Goal: Information Seeking & Learning: Learn about a topic

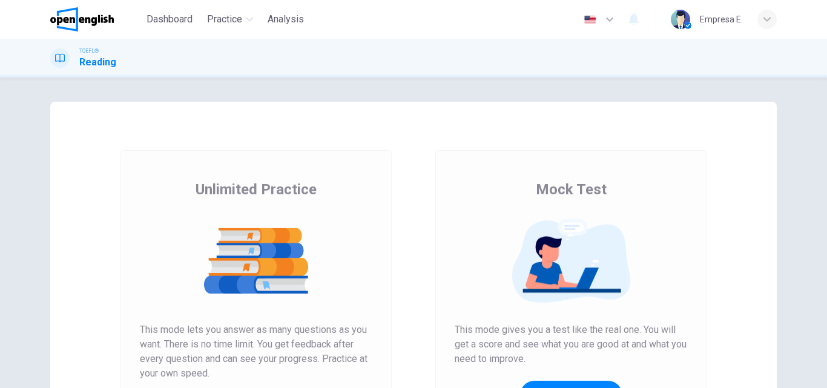
scroll to position [182, 0]
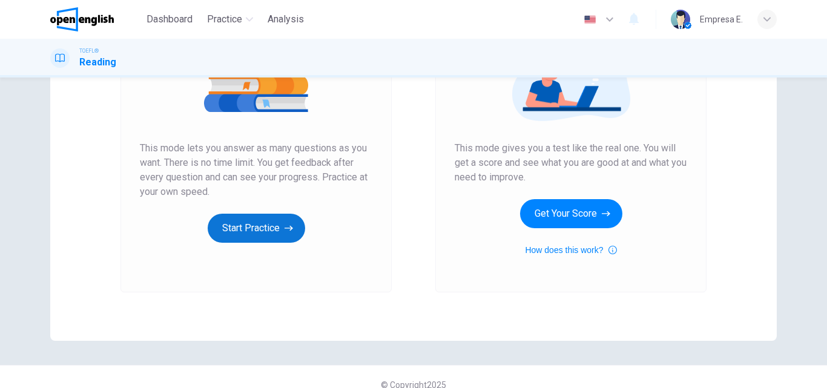
click at [265, 228] on button "Start Practice" at bounding box center [256, 228] width 97 height 29
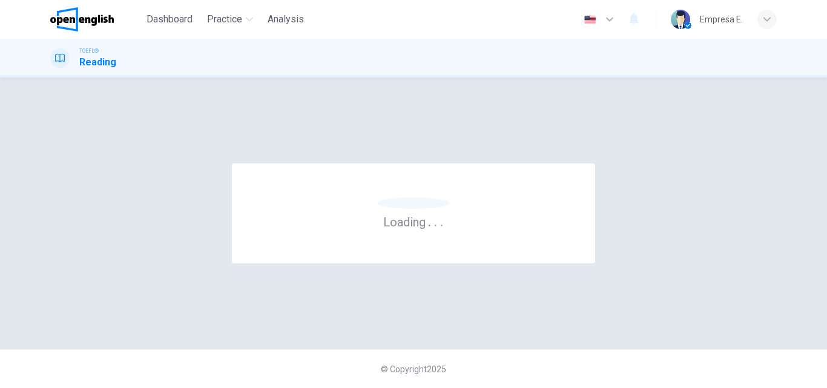
scroll to position [0, 0]
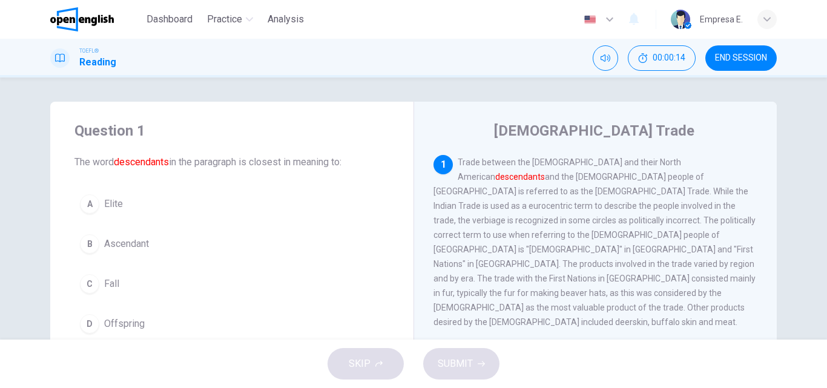
click at [616, 144] on div "[DEMOGRAPHIC_DATA] Trade 1 Trade between the [DEMOGRAPHIC_DATA] and their [DEMO…" at bounding box center [595, 312] width 363 height 421
drag, startPoint x: 528, startPoint y: 133, endPoint x: 616, endPoint y: 142, distance: 88.3
click at [621, 135] on h4 "[DEMOGRAPHIC_DATA] Trade" at bounding box center [594, 130] width 200 height 19
click at [592, 169] on div "1 Trade between the [DEMOGRAPHIC_DATA] and their [DEMOGRAPHIC_DATA] descendants…" at bounding box center [596, 242] width 325 height 174
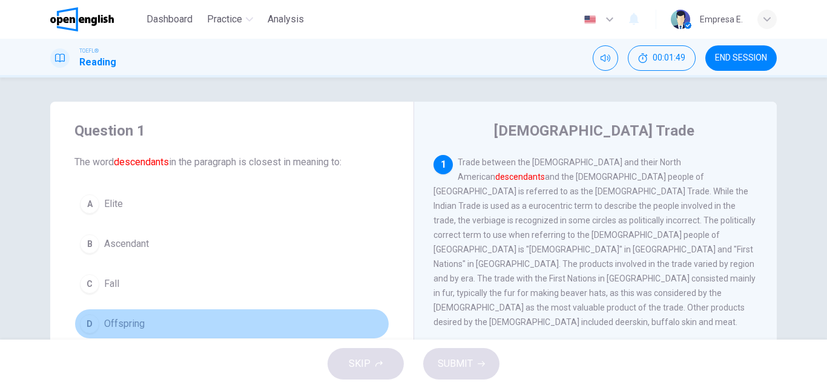
click at [99, 323] on button "D Offspring" at bounding box center [231, 324] width 315 height 30
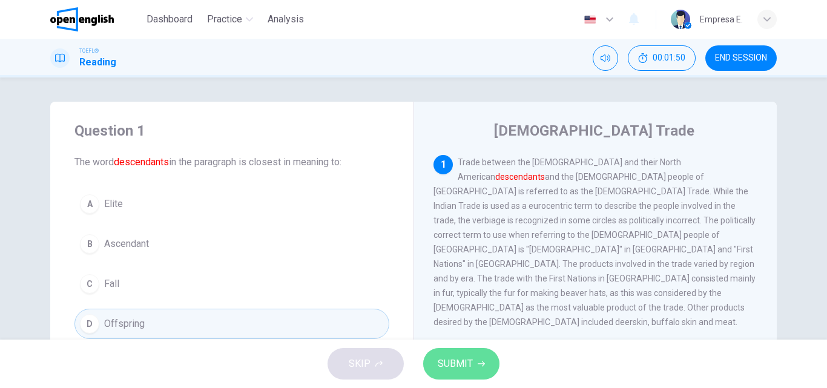
drag, startPoint x: 491, startPoint y: 369, endPoint x: 510, endPoint y: 363, distance: 19.5
click at [490, 368] on button "SUBMIT" at bounding box center [461, 363] width 76 height 31
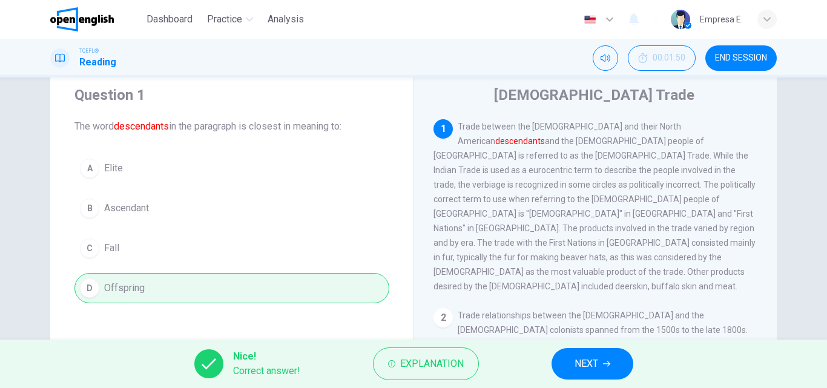
scroll to position [61, 0]
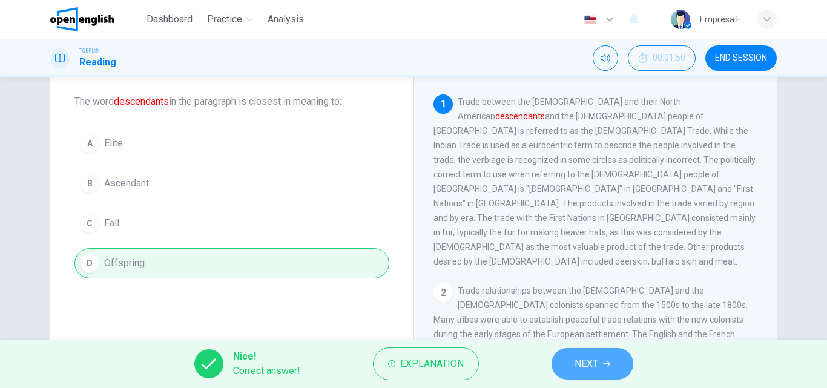
click at [595, 357] on span "NEXT" at bounding box center [587, 363] width 24 height 17
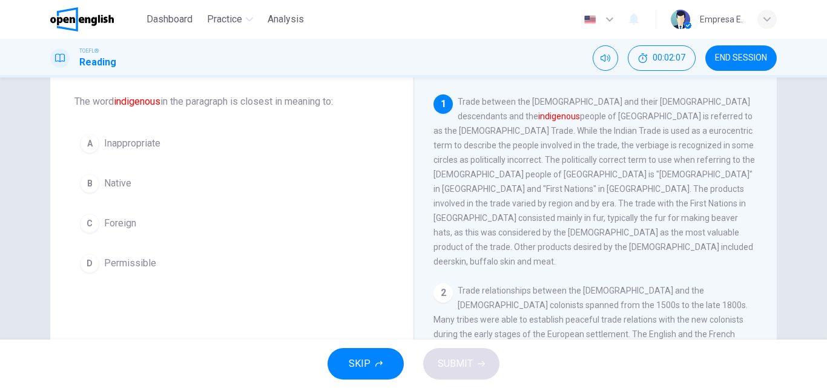
click at [104, 179] on span "Native" at bounding box center [117, 183] width 27 height 15
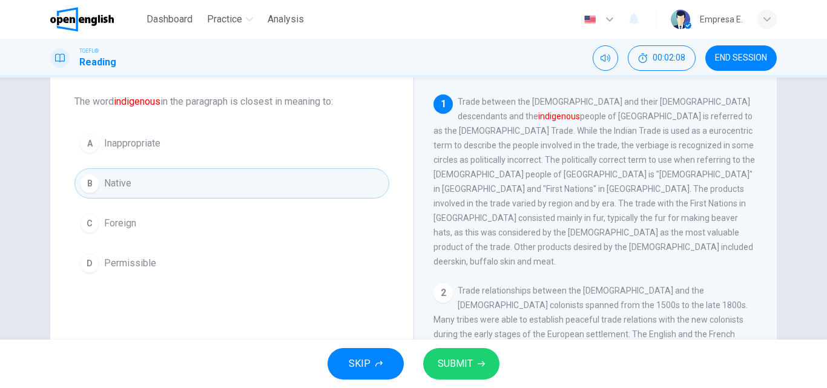
click at [472, 359] on button "SUBMIT" at bounding box center [461, 363] width 76 height 31
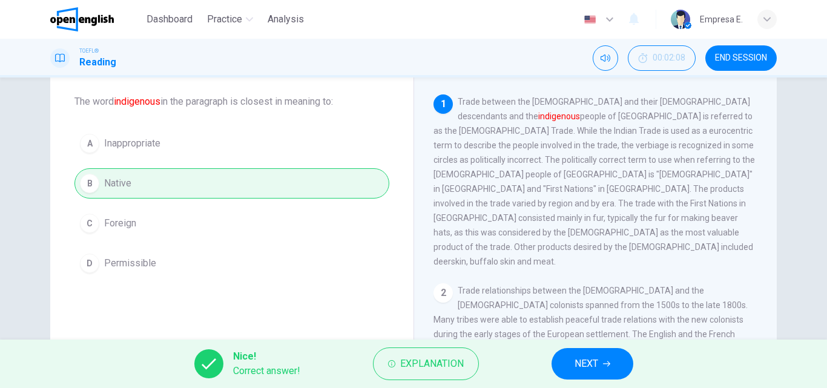
click at [595, 357] on span "NEXT" at bounding box center [587, 363] width 24 height 17
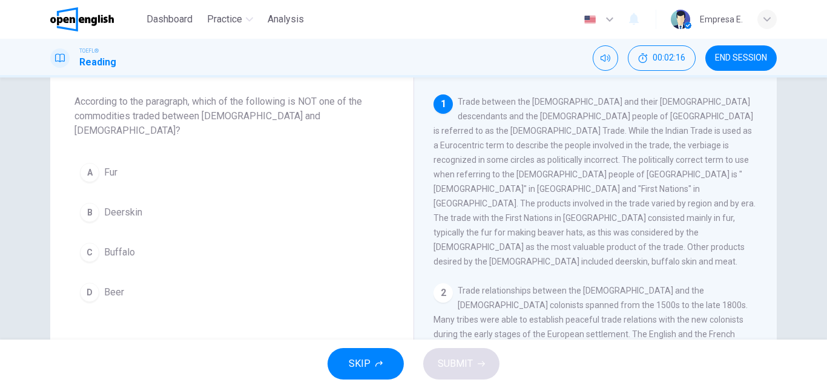
click at [104, 285] on span "Beer" at bounding box center [114, 292] width 20 height 15
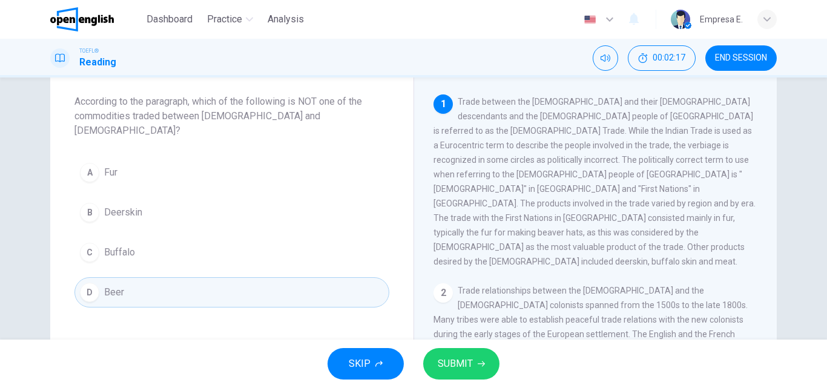
click at [489, 372] on button "SUBMIT" at bounding box center [461, 363] width 76 height 31
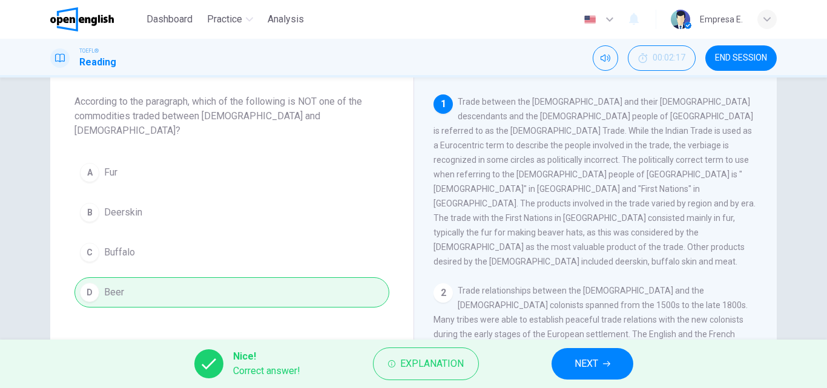
drag, startPoint x: 570, startPoint y: 357, endPoint x: 565, endPoint y: 360, distance: 6.2
click at [571, 357] on button "NEXT" at bounding box center [593, 363] width 82 height 31
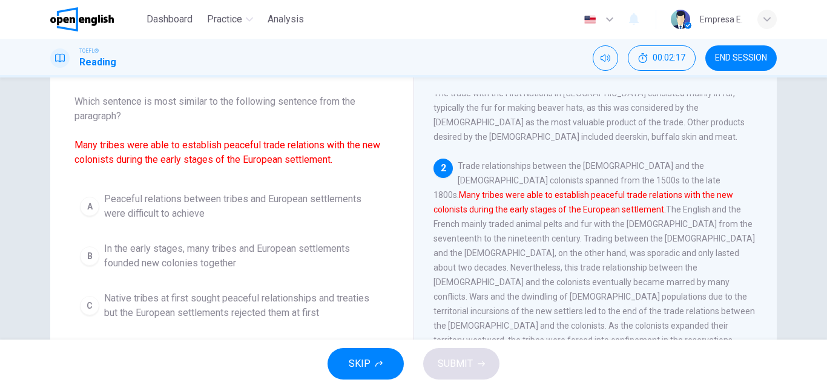
scroll to position [136, 0]
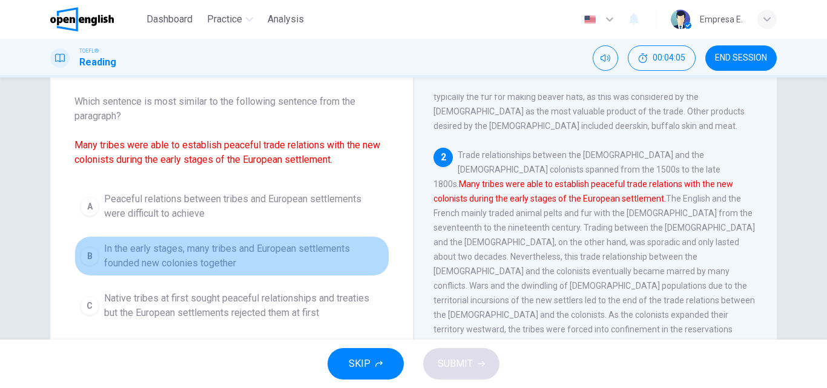
click at [308, 248] on span "In the early stages, many tribes and European settlements founded new colonies …" at bounding box center [244, 256] width 280 height 29
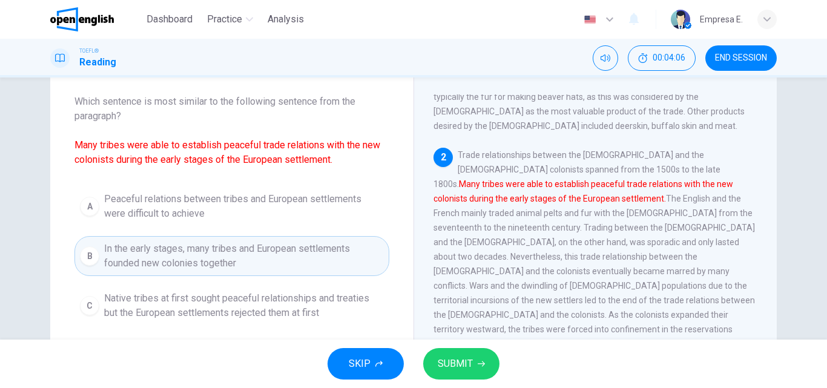
click at [418, 256] on div "[DEMOGRAPHIC_DATA] Trade 1 Trade between the [DEMOGRAPHIC_DATA] and their [DEMO…" at bounding box center [595, 251] width 363 height 421
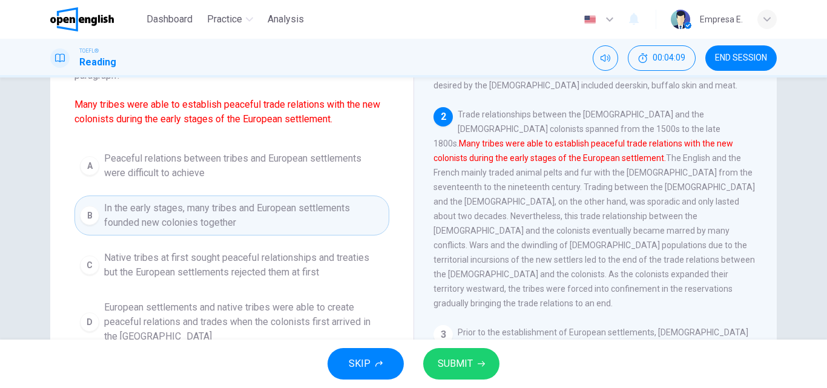
scroll to position [121, 0]
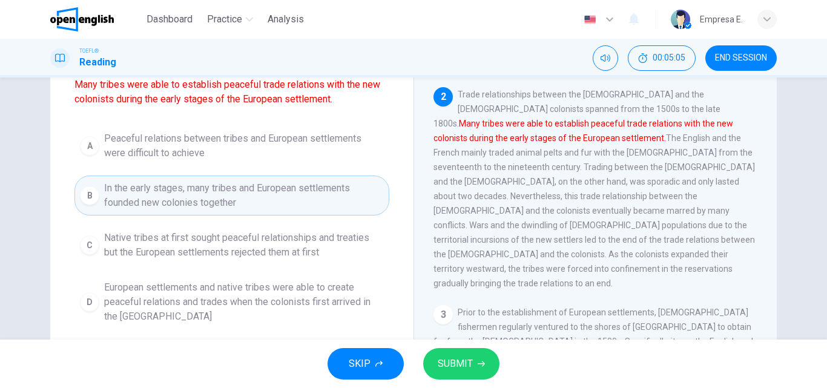
click at [251, 291] on span "European settlements and native tribes were able to create peaceful relations a…" at bounding box center [244, 302] width 280 height 44
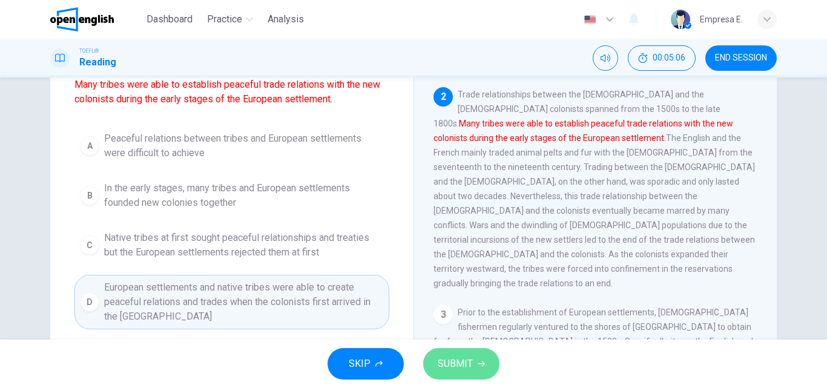
click at [469, 378] on button "SUBMIT" at bounding box center [461, 363] width 76 height 31
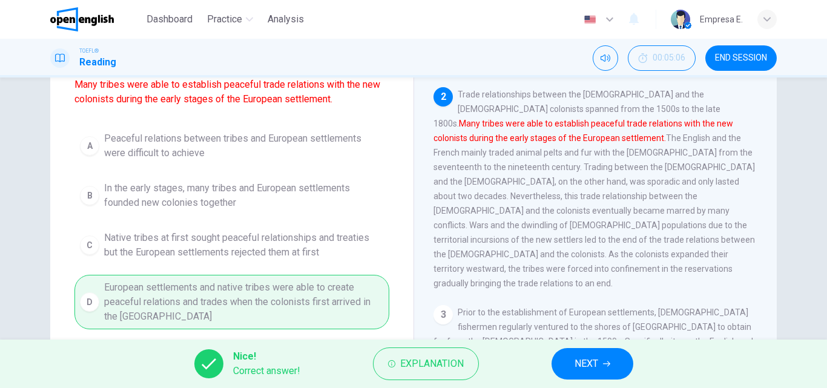
drag, startPoint x: 725, startPoint y: 53, endPoint x: 446, endPoint y: 78, distance: 280.2
click at [725, 54] on span "END SESSION" at bounding box center [741, 58] width 52 height 10
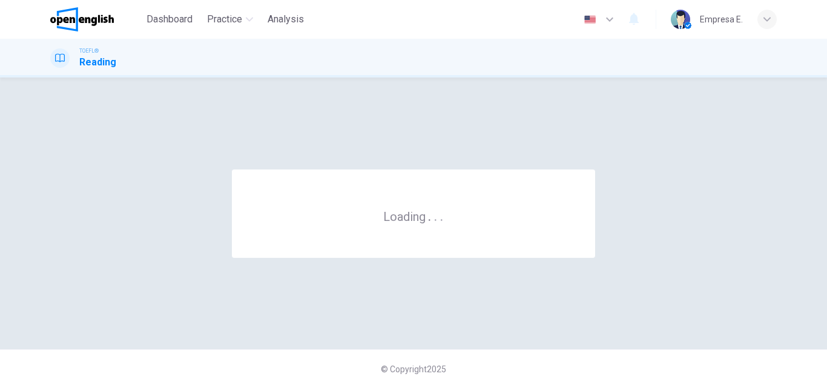
scroll to position [0, 0]
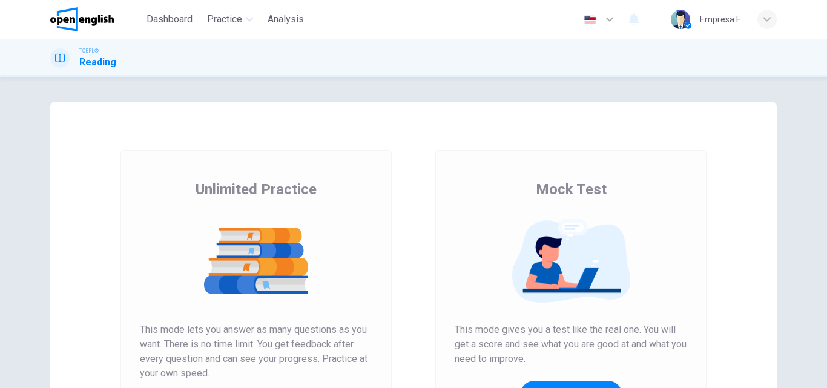
scroll to position [182, 0]
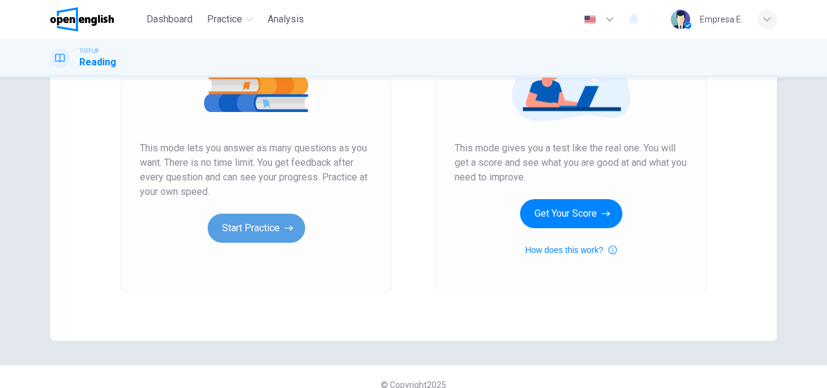
click at [248, 230] on button "Start Practice" at bounding box center [256, 228] width 97 height 29
